Goal: Information Seeking & Learning: Learn about a topic

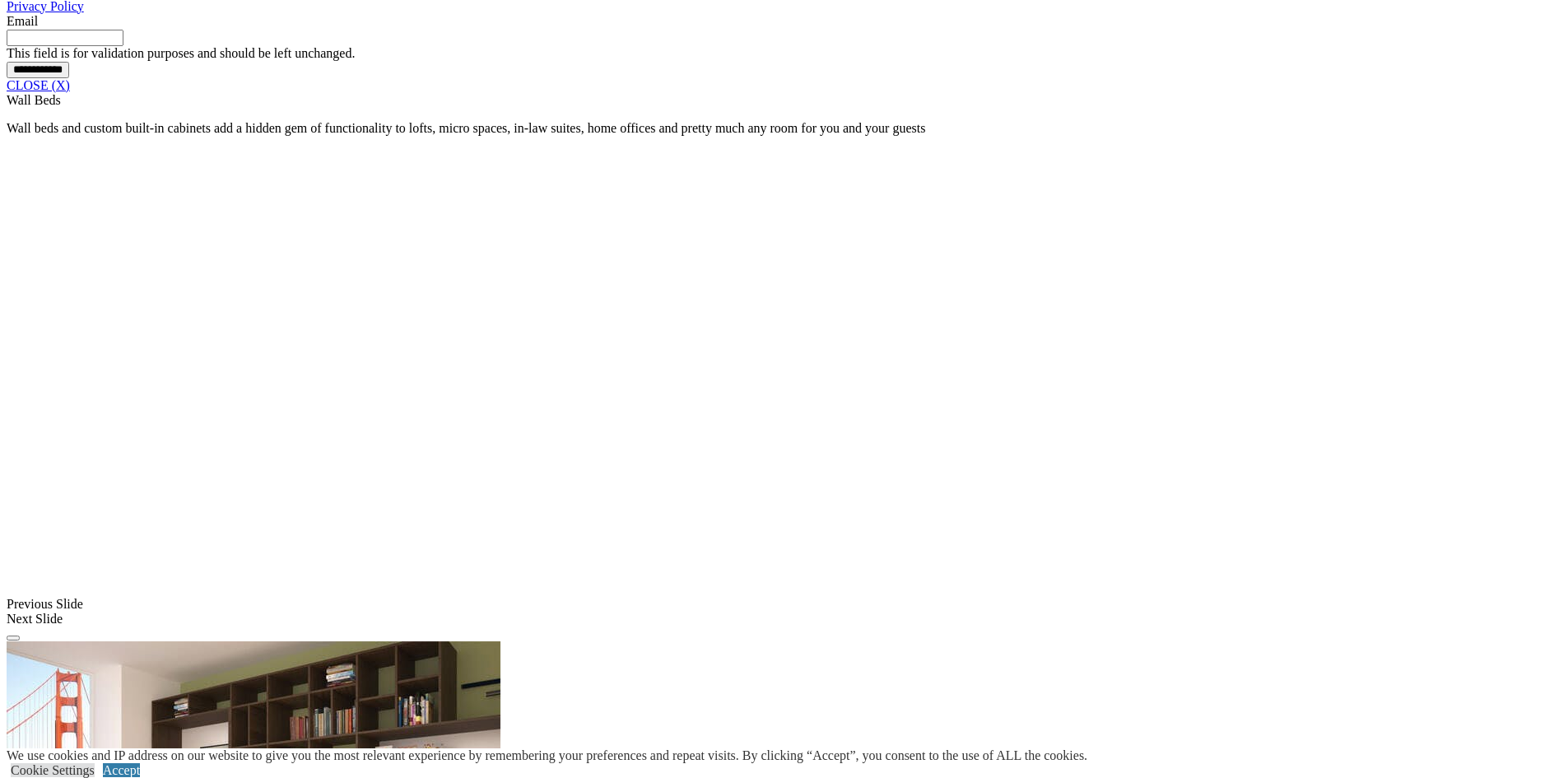
scroll to position [1400, 0]
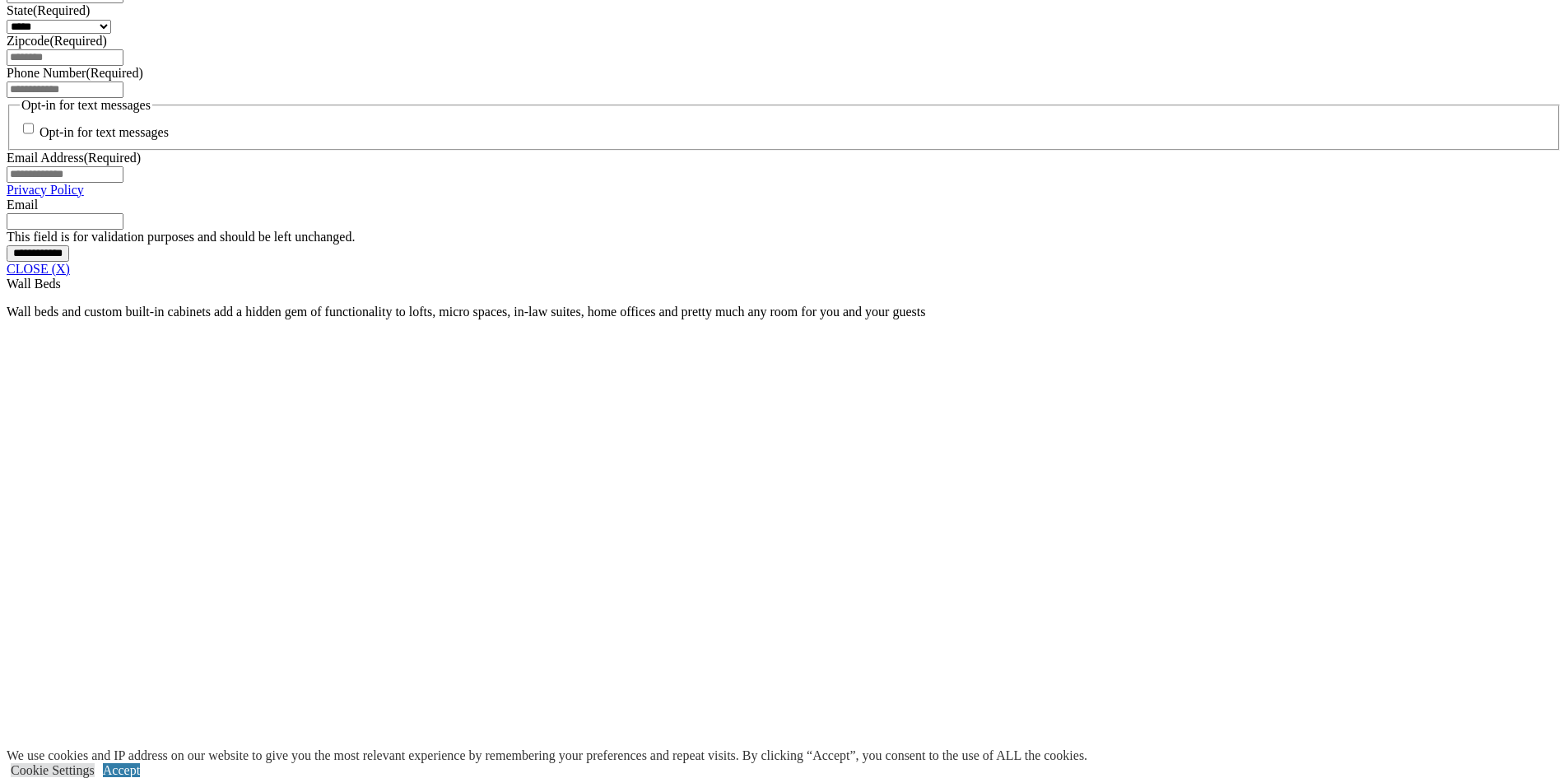
scroll to position [1235, 0]
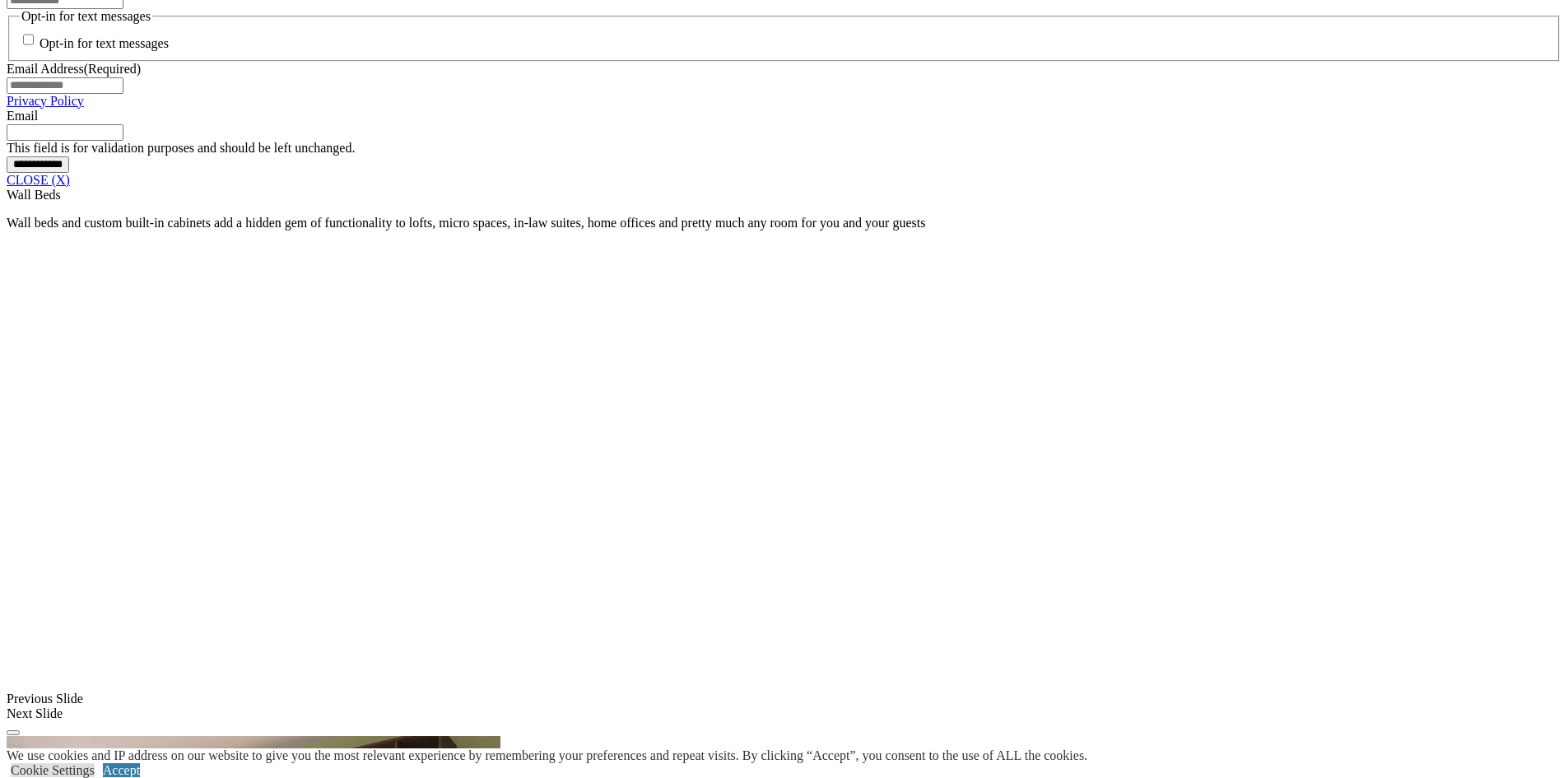
scroll to position [1318, 0]
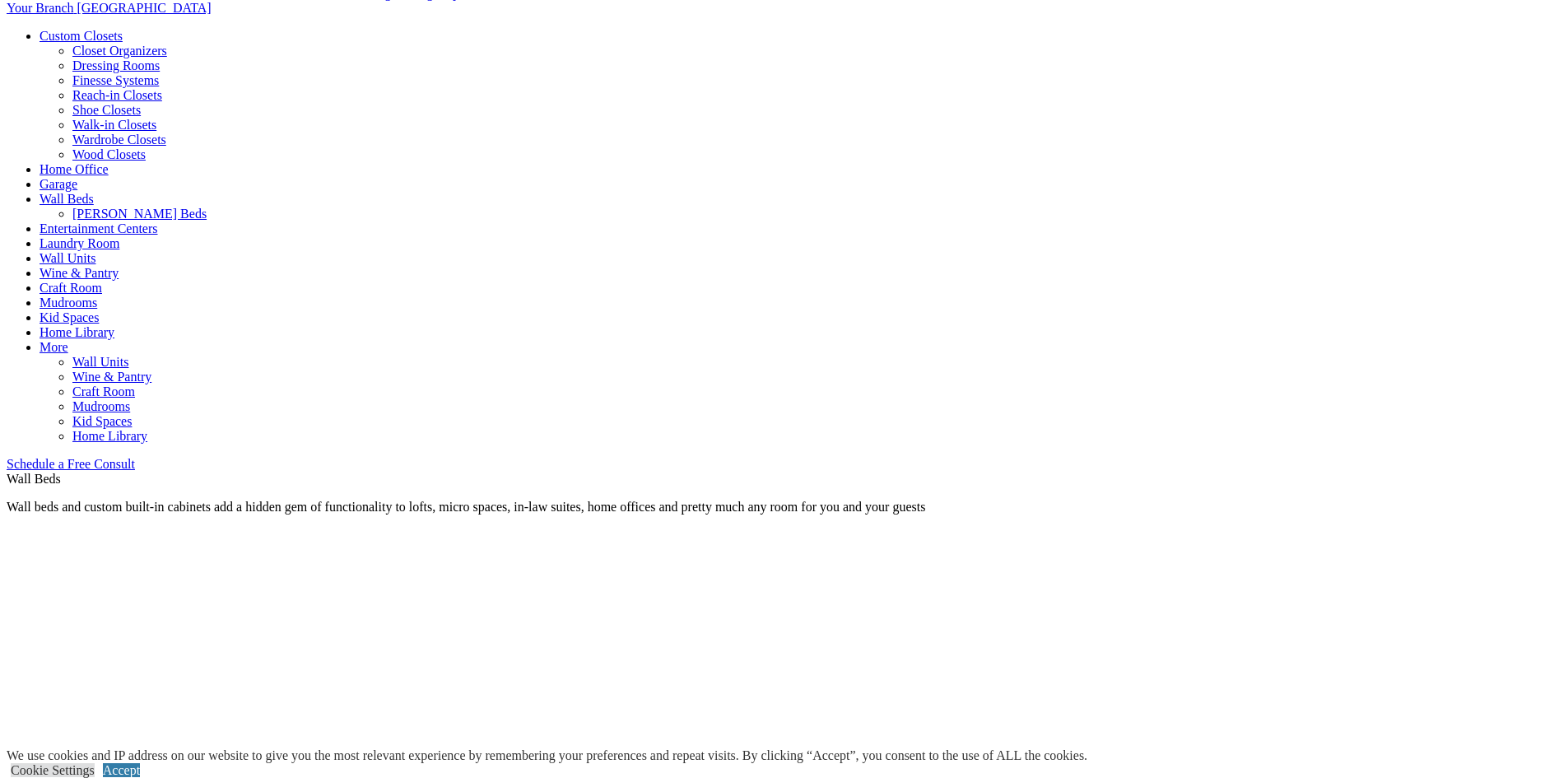
scroll to position [247, 0]
